Goal: Information Seeking & Learning: Learn about a topic

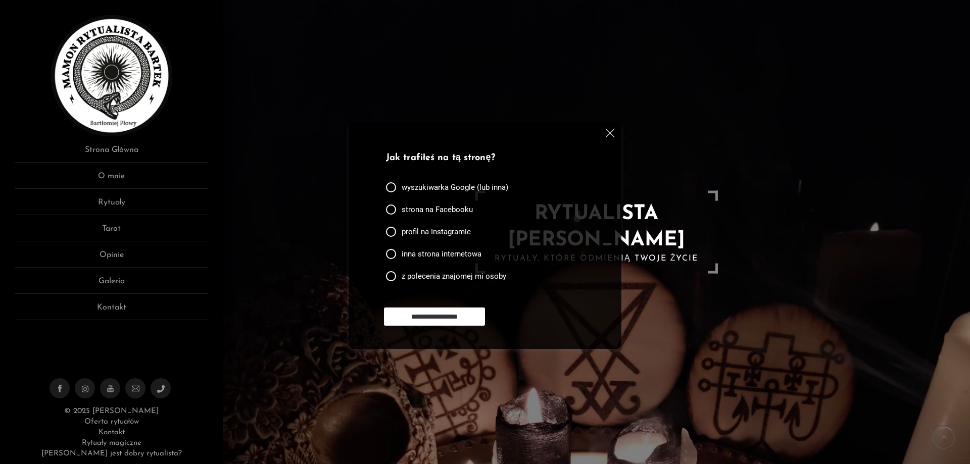
scroll to position [152, 0]
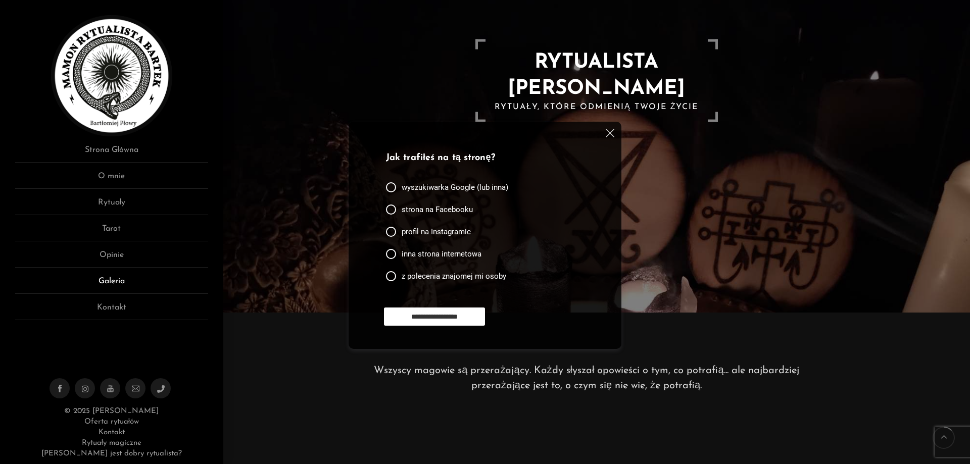
click at [116, 283] on link "Galeria" at bounding box center [111, 284] width 193 height 19
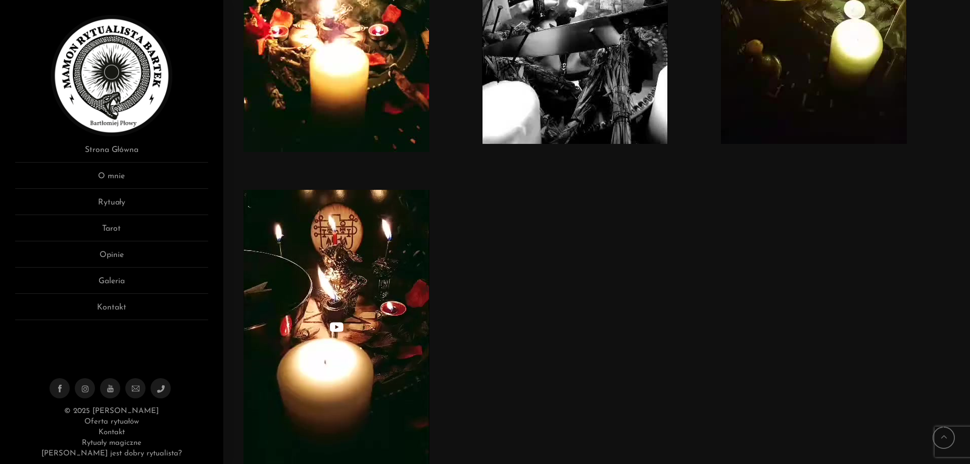
scroll to position [4546, 0]
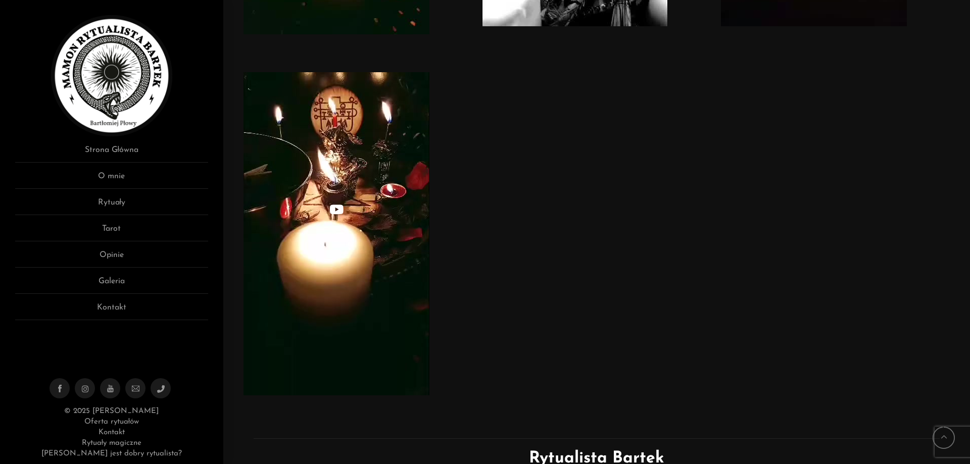
click at [370, 221] on img at bounding box center [336, 233] width 186 height 323
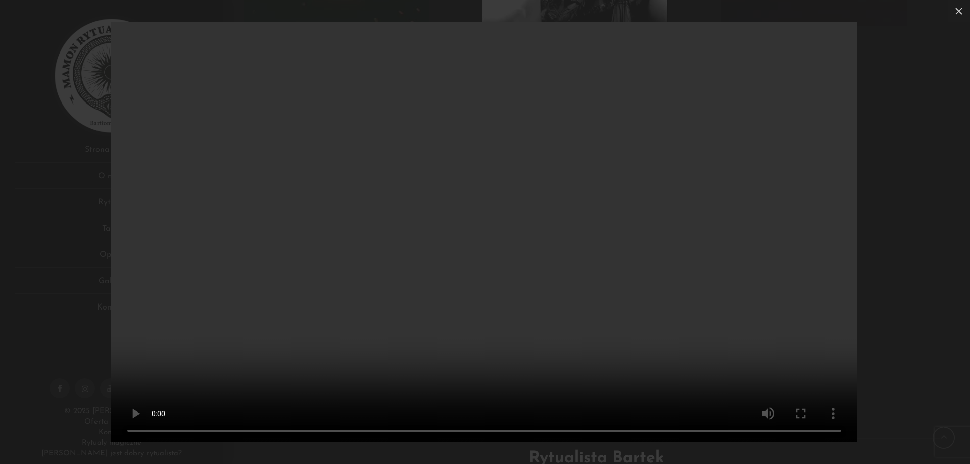
click at [3, 256] on div "Your browser doesn't support HTML5 video" at bounding box center [485, 232] width 970 height 464
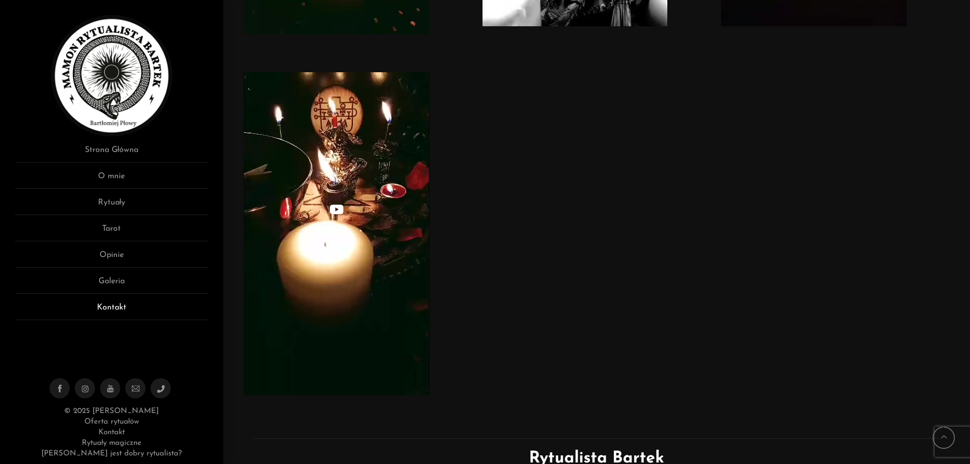
click at [126, 310] on link "Kontakt" at bounding box center [111, 311] width 193 height 19
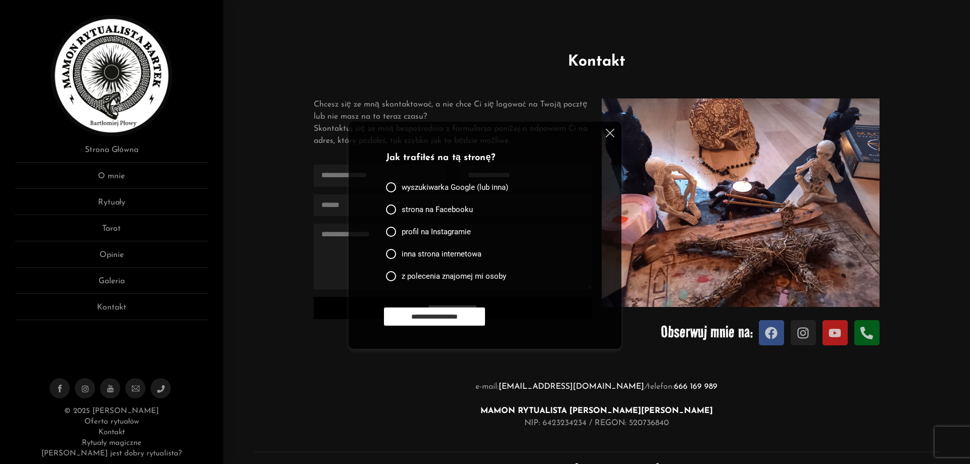
click at [122, 195] on ul "Strona Główna O mnie Rytuały Tarot Opinie Galeria Kontakt" at bounding box center [111, 232] width 193 height 176
click at [122, 200] on link "Rytuały" at bounding box center [111, 206] width 193 height 19
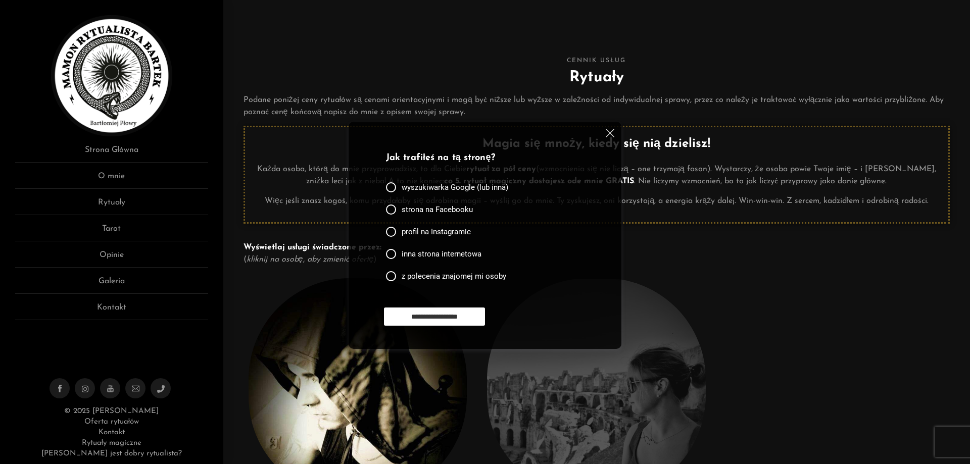
click at [604, 132] on div at bounding box center [608, 135] width 12 height 12
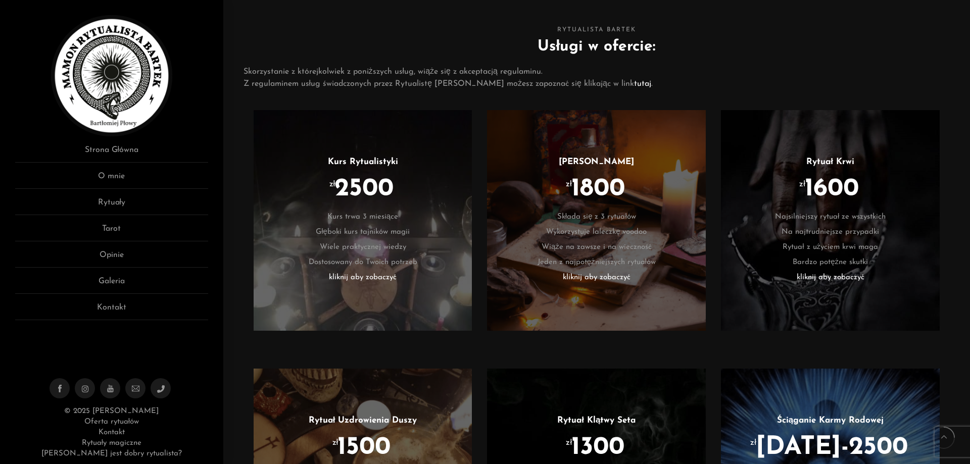
scroll to position [606, 0]
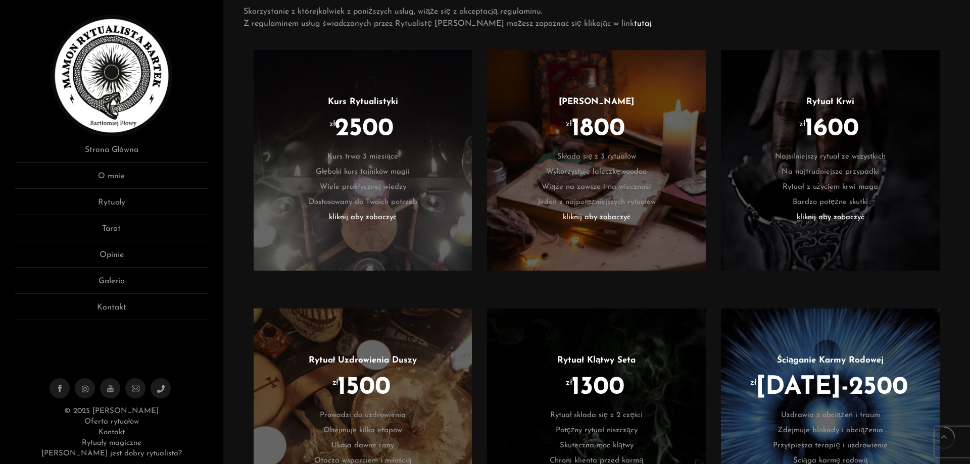
click at [850, 216] on li "kliknij aby zobaczyć" at bounding box center [830, 217] width 188 height 15
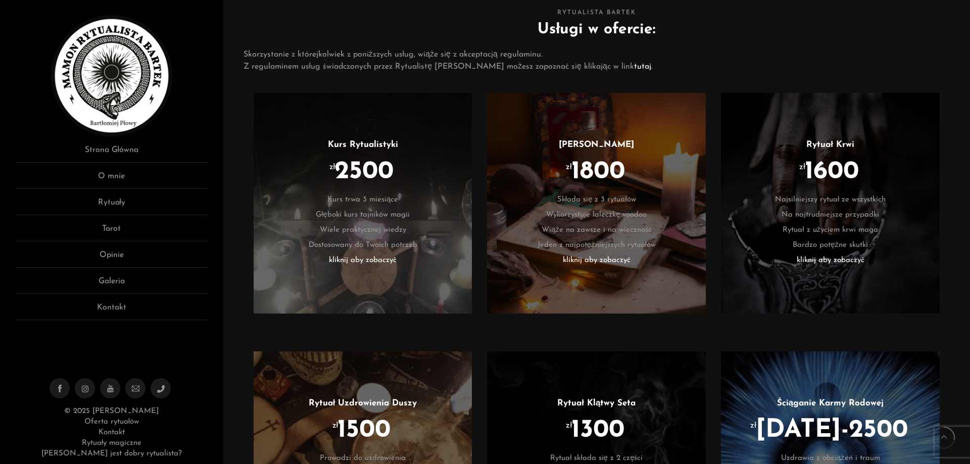
scroll to position [556, 0]
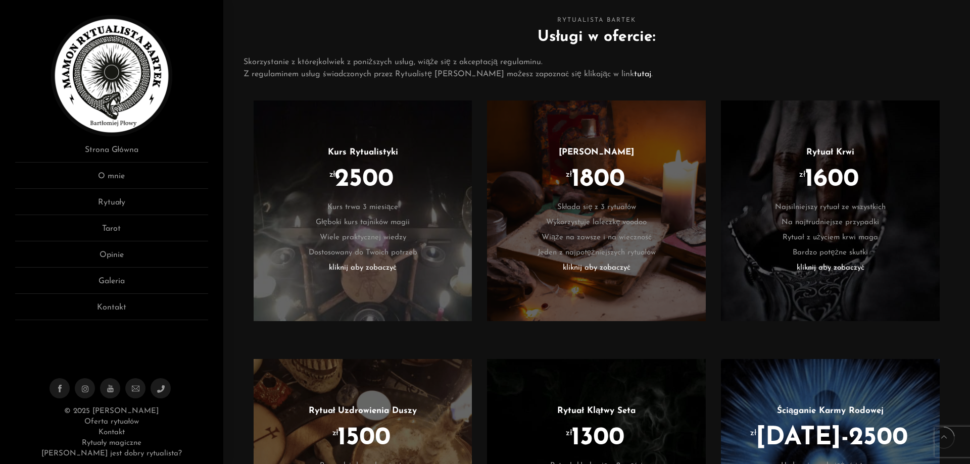
click at [592, 268] on li "kliknij aby zobaczyć" at bounding box center [596, 268] width 188 height 15
click at [610, 266] on li "kliknij aby zobaczyć" at bounding box center [596, 268] width 188 height 15
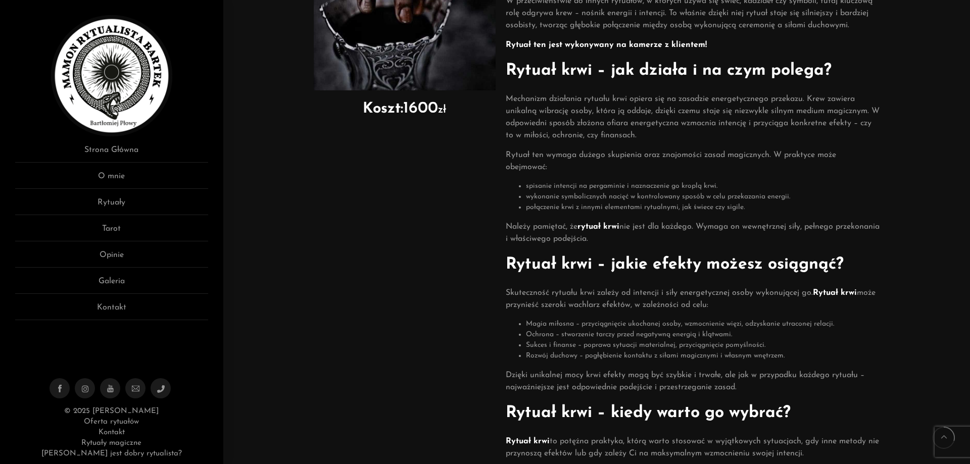
scroll to position [253, 0]
